Goal: Check status: Check status

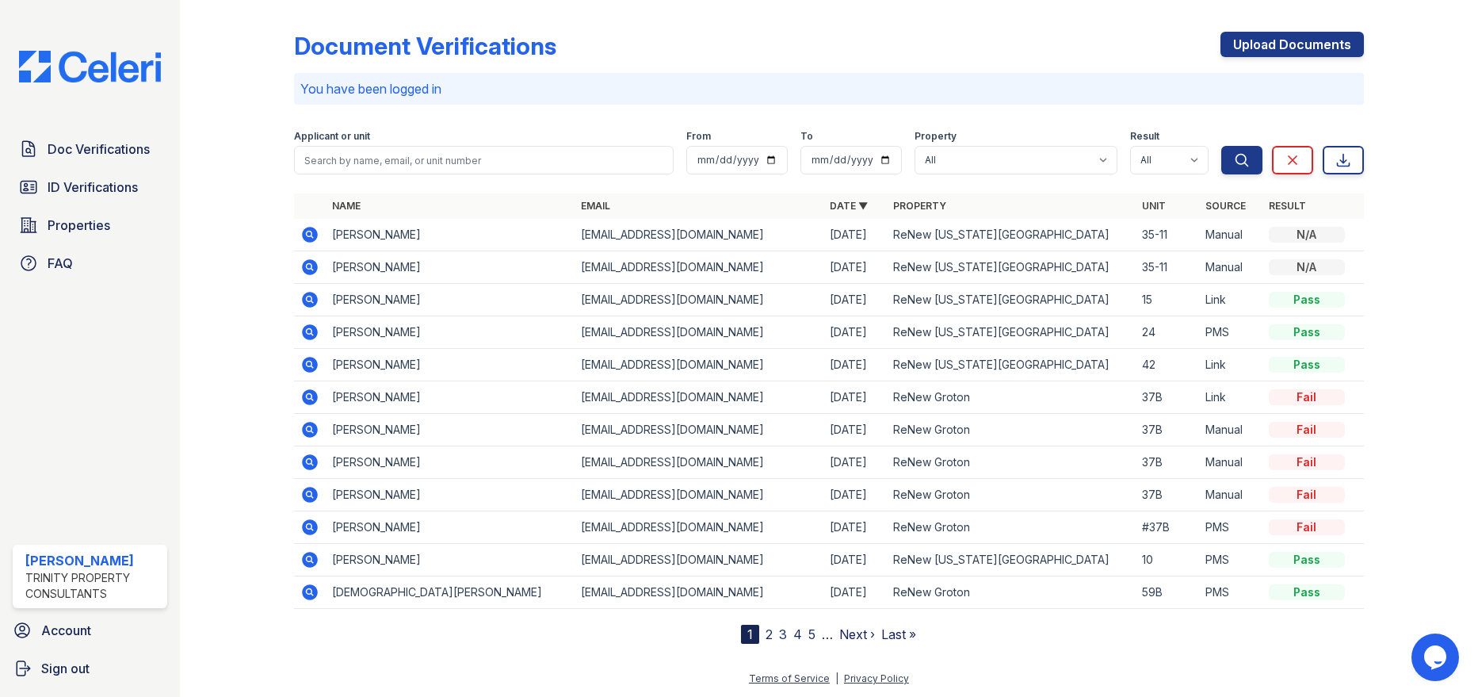
click at [311, 235] on icon at bounding box center [309, 234] width 19 height 19
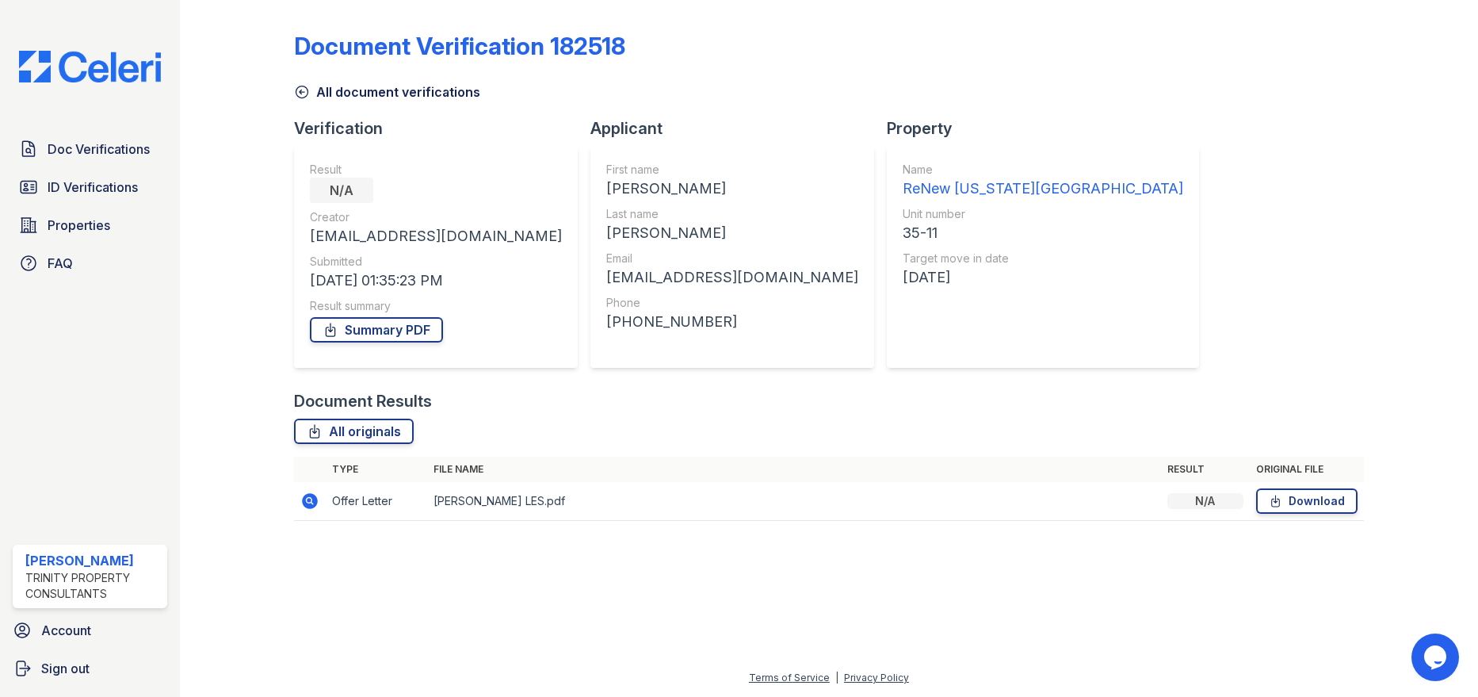
click at [312, 500] on icon at bounding box center [309, 500] width 19 height 19
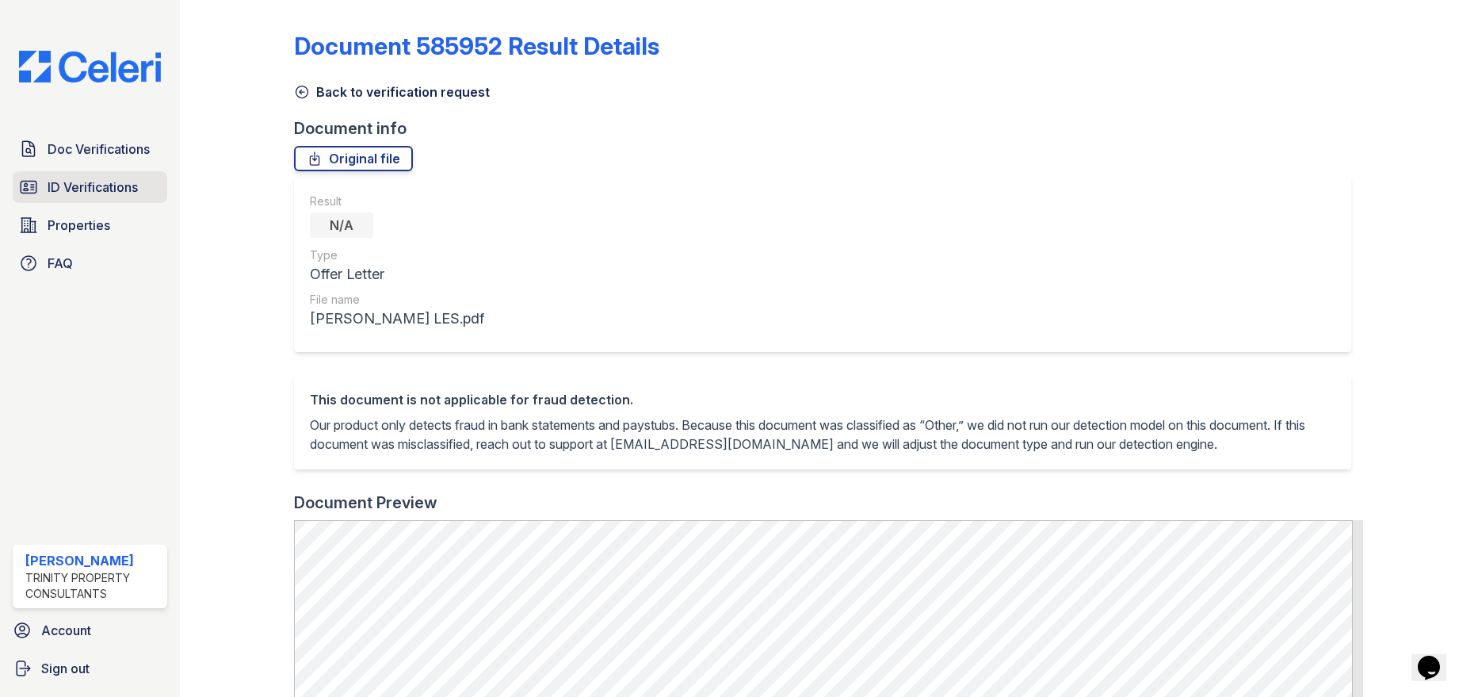
click at [84, 189] on span "ID Verifications" at bounding box center [93, 187] width 90 height 19
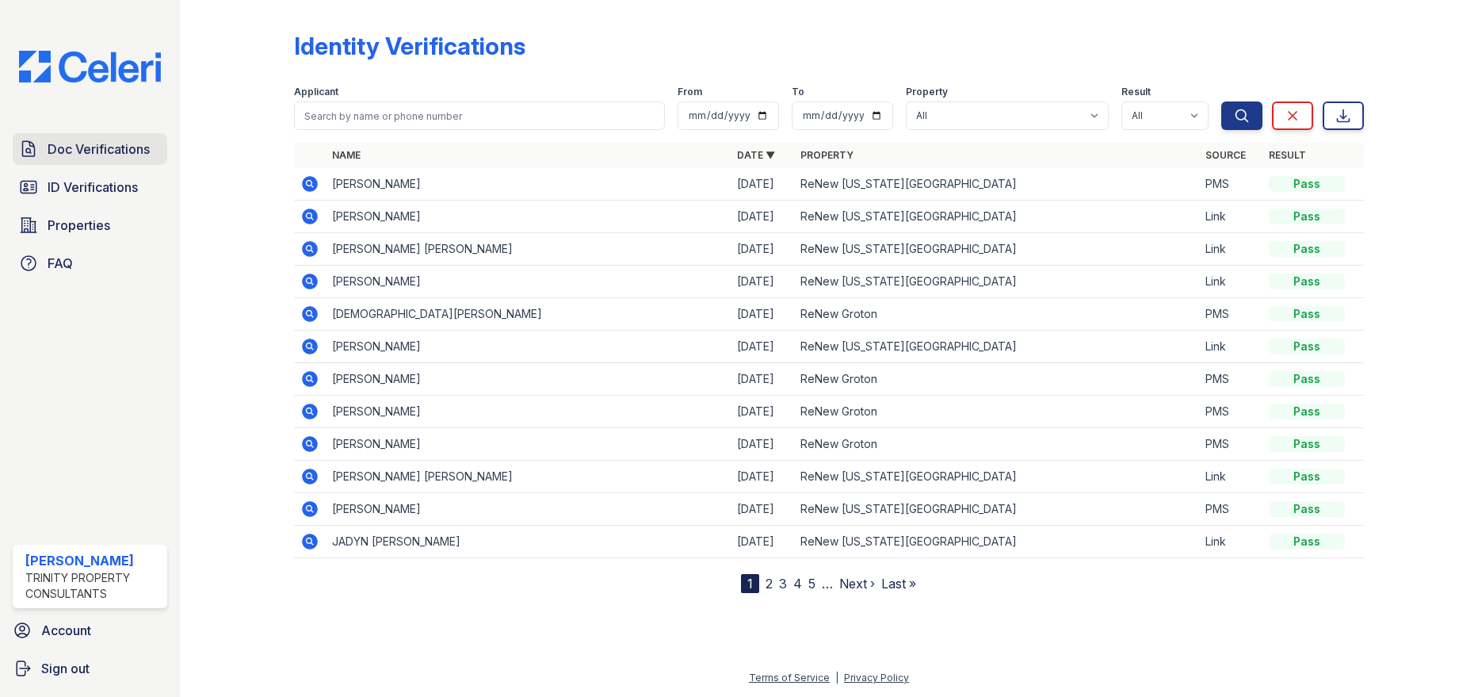
click at [88, 148] on span "Doc Verifications" at bounding box center [99, 148] width 102 height 19
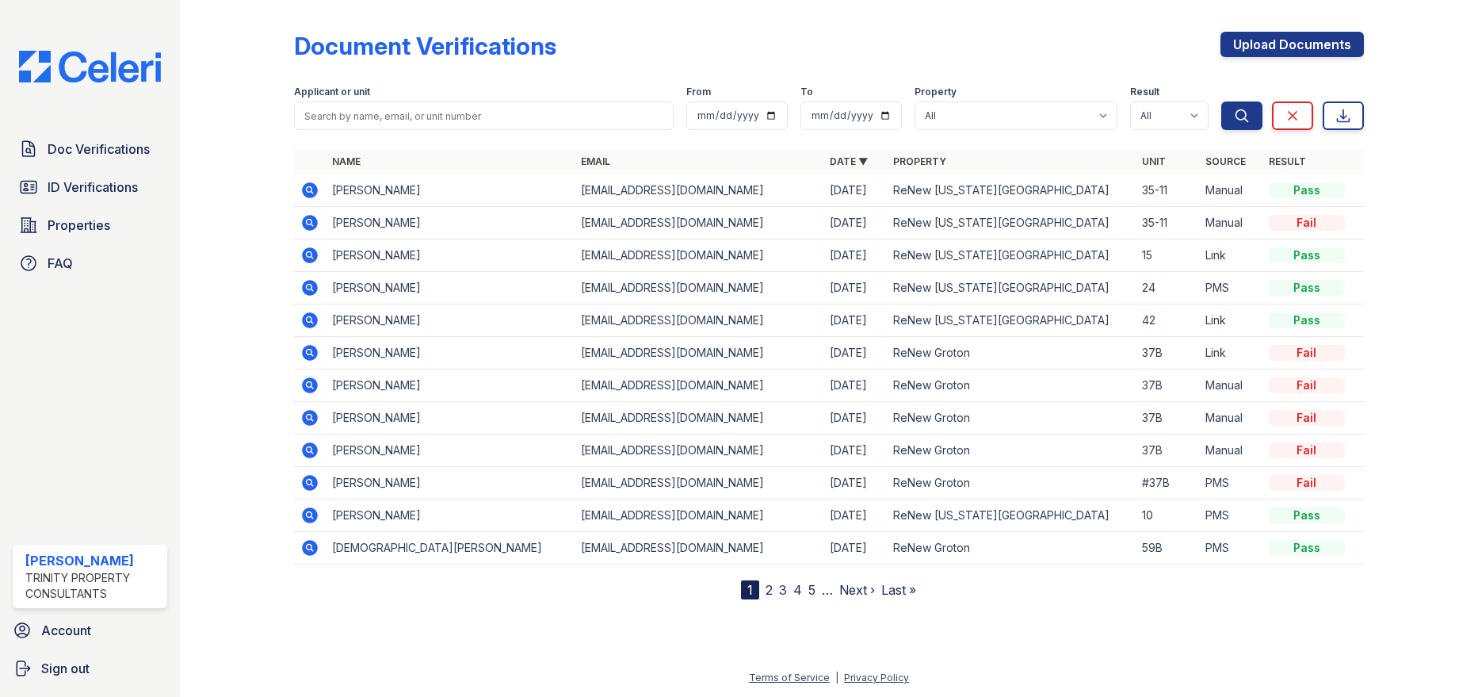
click at [311, 192] on icon at bounding box center [309, 190] width 19 height 19
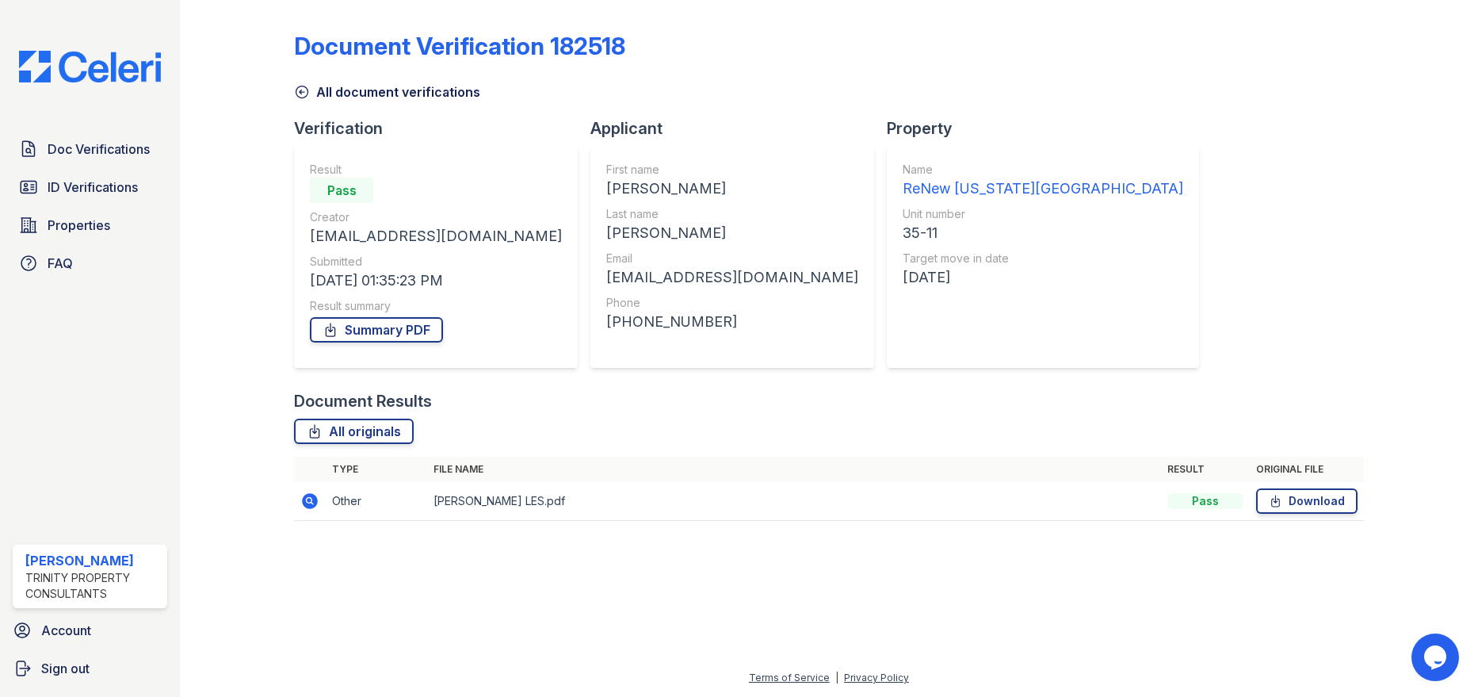
click at [151, 307] on div "Doc Verifications ID Verifications Properties FAQ Michele Andrews Trinity Prope…" at bounding box center [90, 348] width 180 height 697
click at [229, 136] on div at bounding box center [249, 271] width 89 height 530
click at [1263, 173] on div "Document Verification 182518 All document verifications Verification Result Pas…" at bounding box center [828, 271] width 1069 height 530
click at [287, 277] on div at bounding box center [249, 271] width 89 height 530
click at [246, 285] on div at bounding box center [249, 271] width 89 height 530
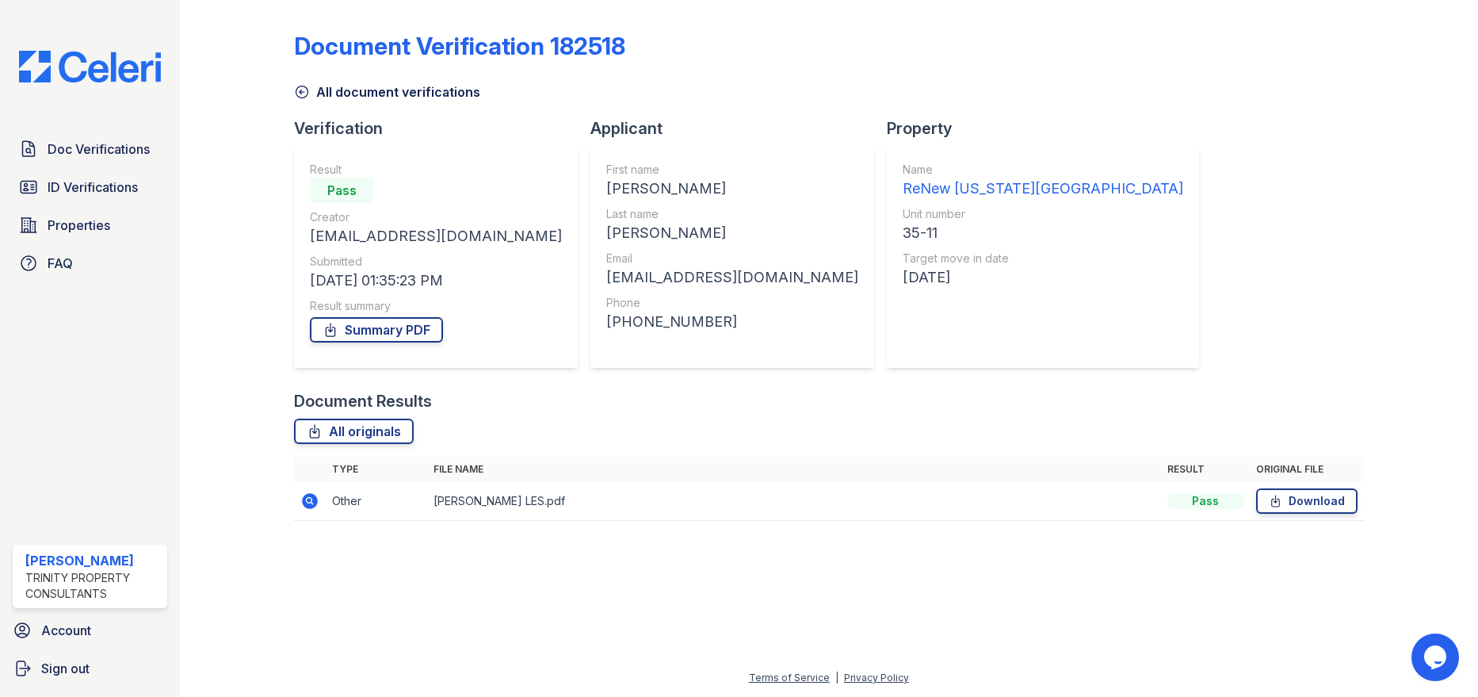
click at [1123, 136] on div "Document Verification 182518 All document verifications Verification Result Pas…" at bounding box center [828, 271] width 1069 height 530
click at [231, 84] on div at bounding box center [249, 271] width 89 height 530
click at [125, 329] on div "Doc Verifications ID Verifications Properties FAQ Michele Andrews Trinity Prope…" at bounding box center [90, 348] width 180 height 697
click at [259, 222] on div at bounding box center [249, 271] width 89 height 530
click at [235, 109] on div at bounding box center [249, 271] width 89 height 530
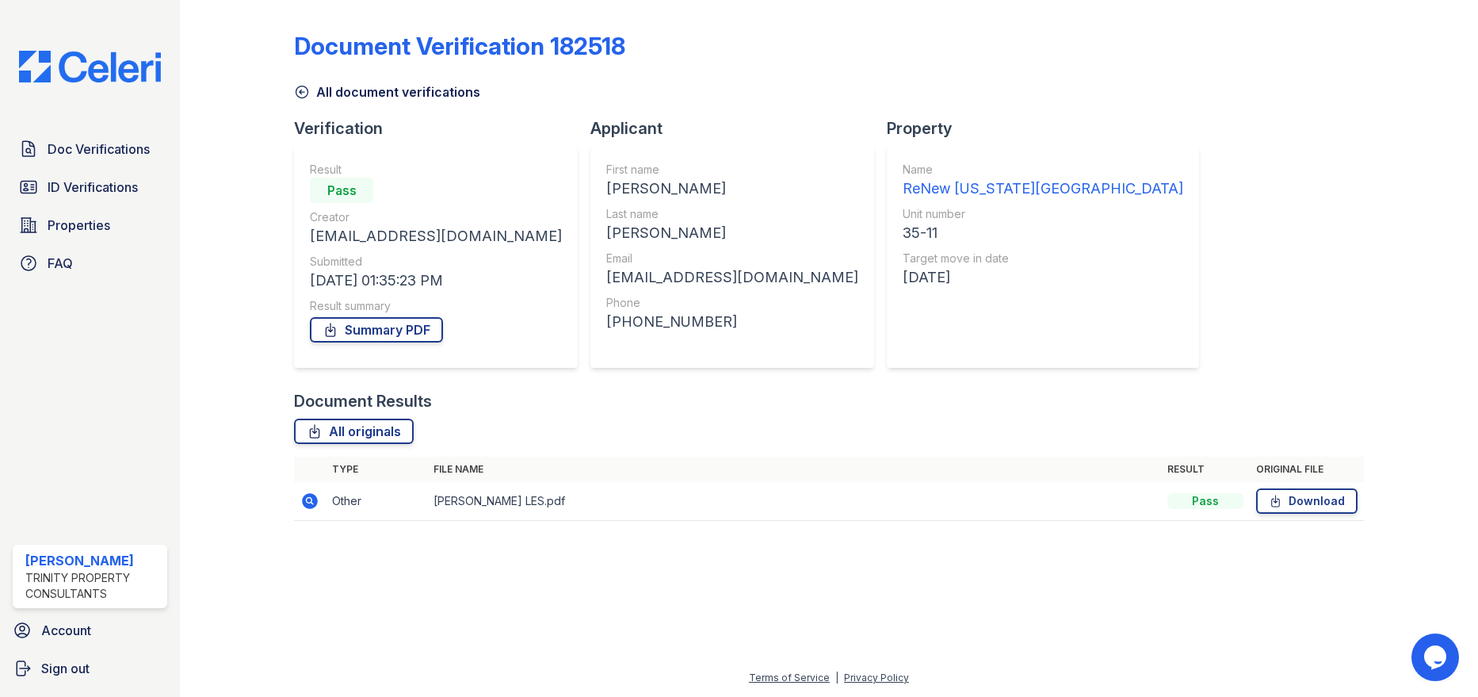
click at [235, 109] on div at bounding box center [249, 271] width 89 height 530
click at [227, 162] on div at bounding box center [249, 271] width 89 height 530
click at [210, 285] on div at bounding box center [249, 271] width 89 height 530
click at [261, 306] on div at bounding box center [249, 271] width 89 height 530
